Goal: Information Seeking & Learning: Find specific page/section

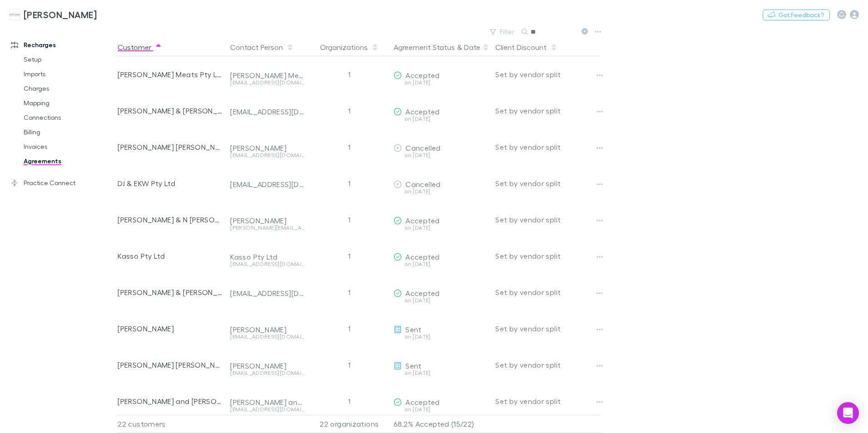
type input "*"
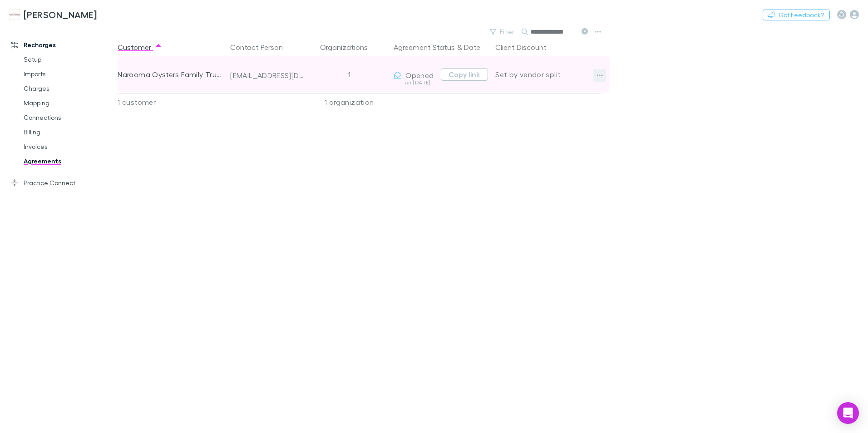
type input "**********"
click at [603, 74] on icon "button" at bounding box center [600, 75] width 6 height 7
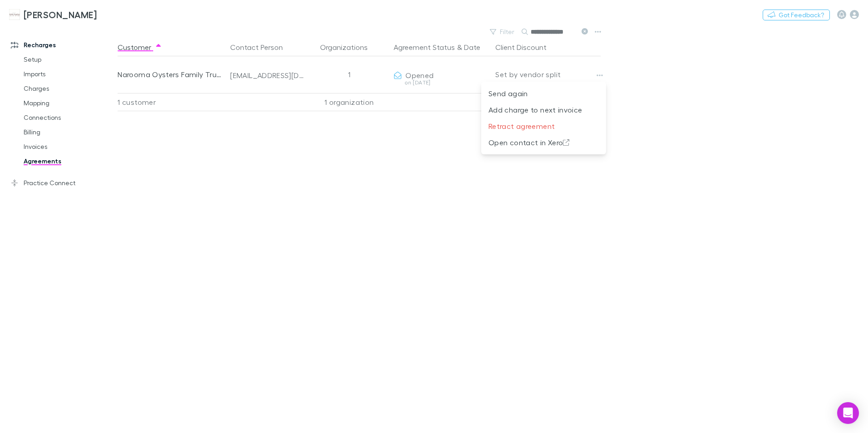
click at [576, 36] on div at bounding box center [434, 216] width 868 height 433
drag, startPoint x: 576, startPoint y: 33, endPoint x: 505, endPoint y: 30, distance: 71.3
click at [501, 33] on div "**********" at bounding box center [538, 31] width 106 height 13
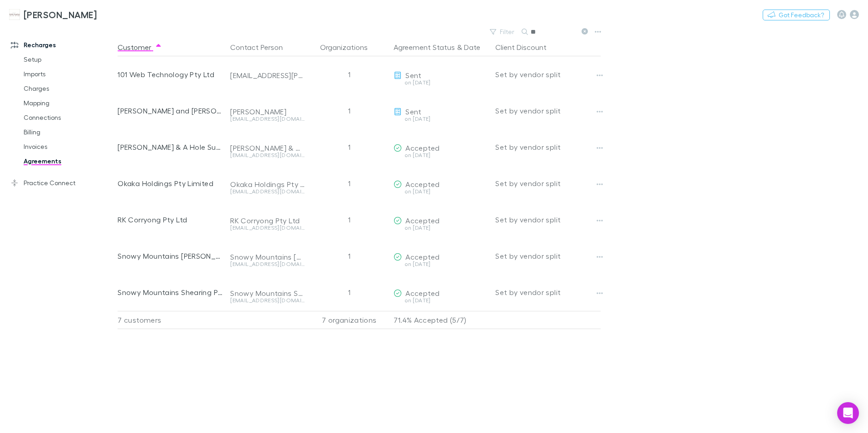
type input "*"
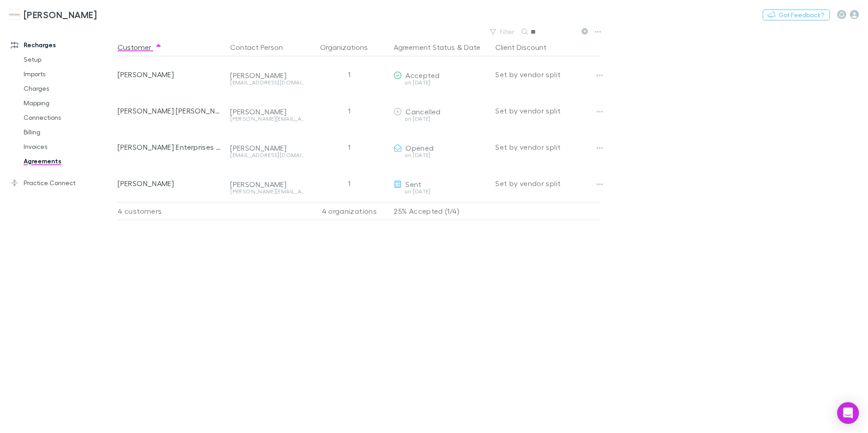
type input "*"
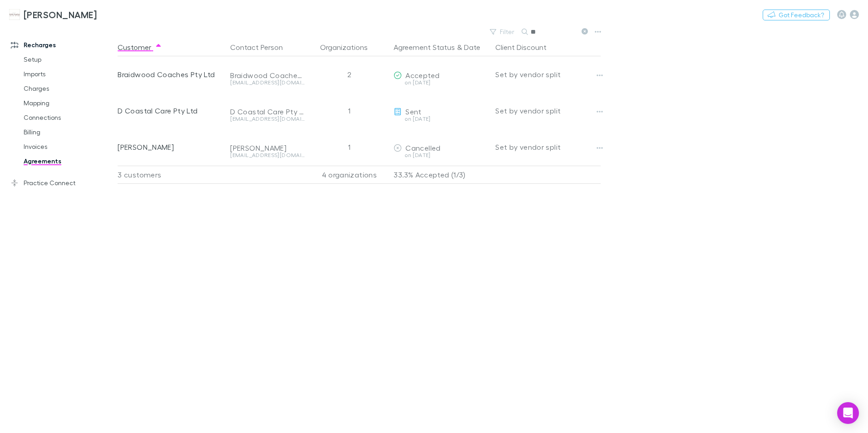
type input "*"
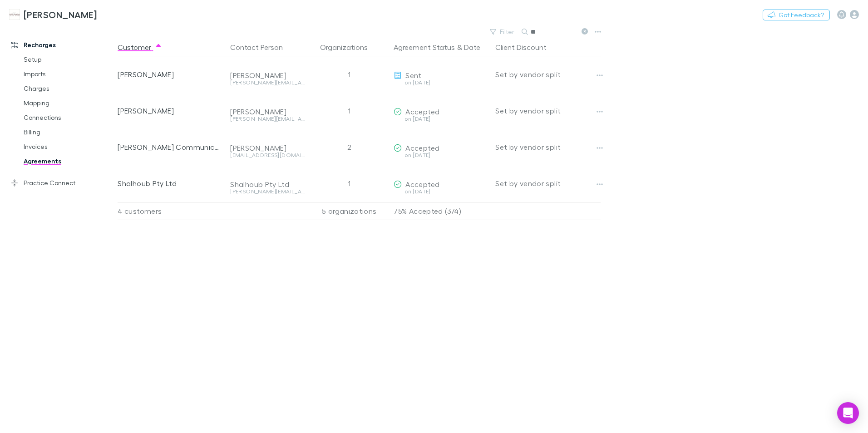
type input "*"
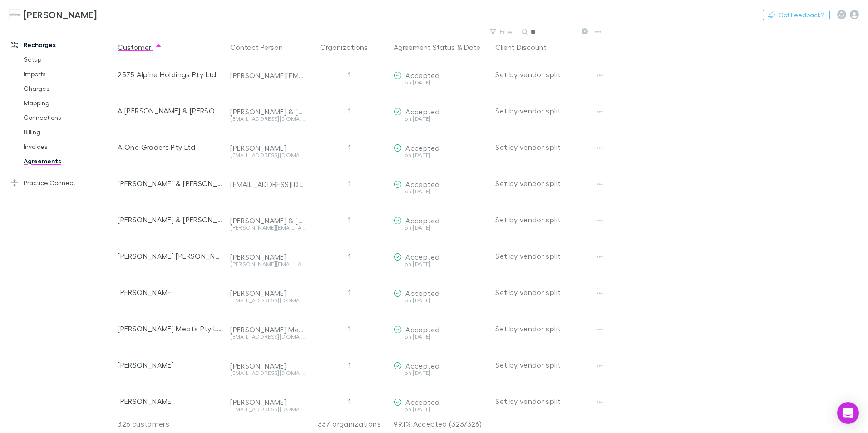
type input "*"
click at [33, 149] on link "Invoices" at bounding box center [69, 146] width 108 height 15
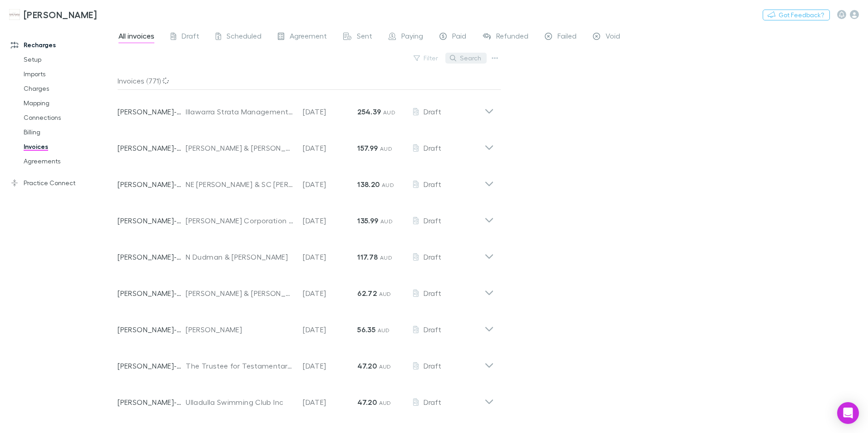
click at [475, 59] on button "Search" at bounding box center [466, 58] width 41 height 11
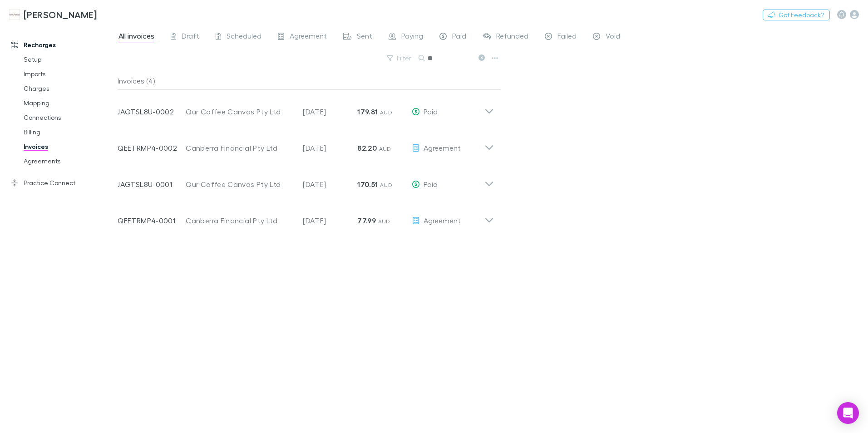
type input "*"
